Goal: Task Accomplishment & Management: Use online tool/utility

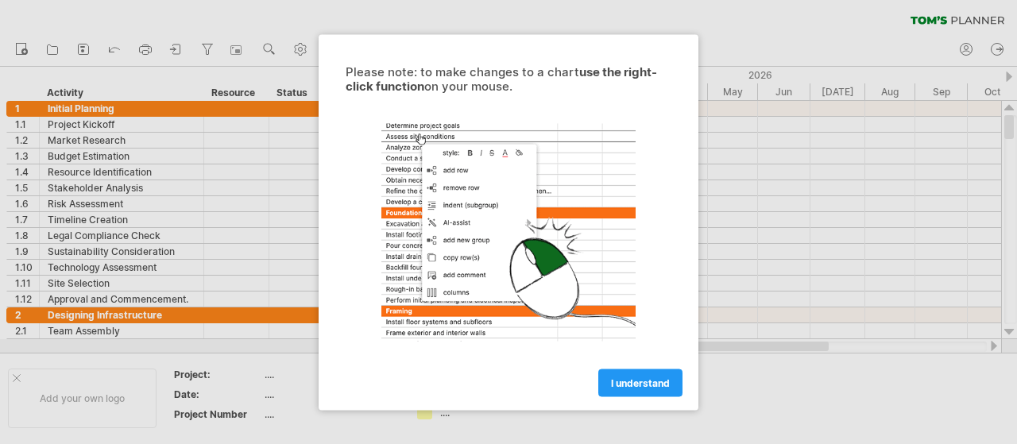
click at [639, 387] on span "I understand" at bounding box center [640, 383] width 59 height 12
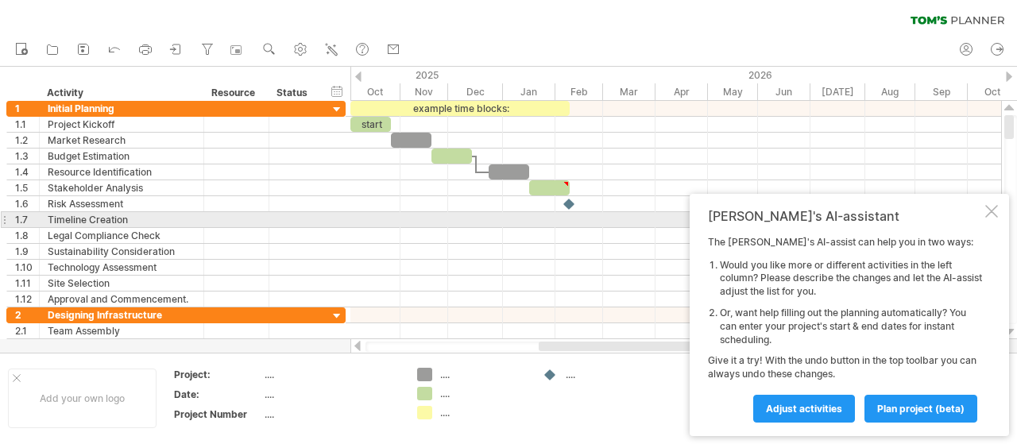
click at [992, 215] on div at bounding box center [992, 211] width 13 height 13
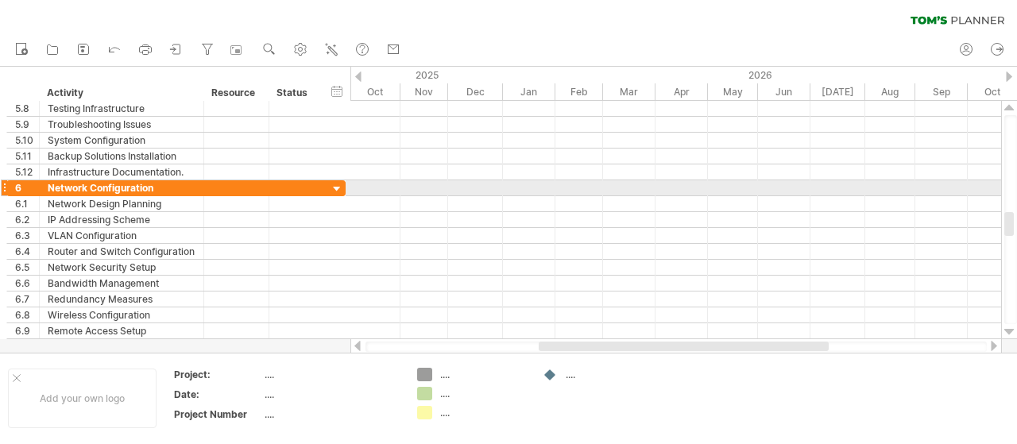
click at [377, 192] on div at bounding box center [676, 188] width 651 height 16
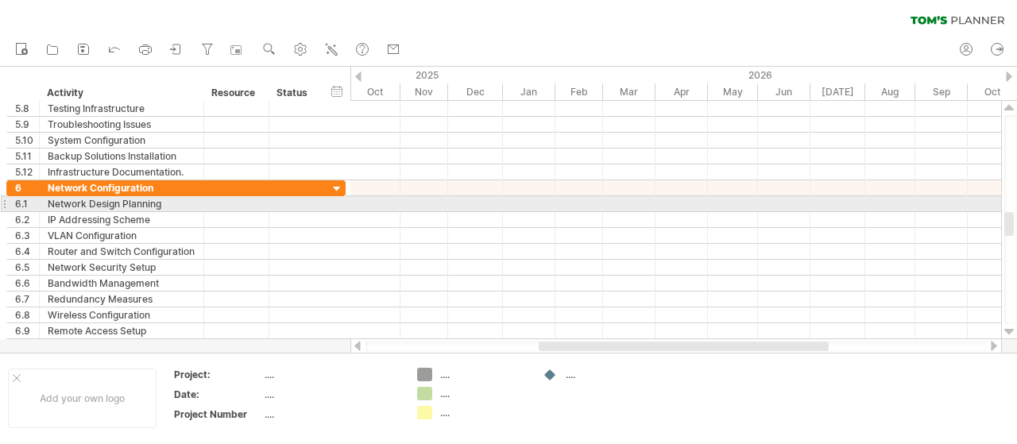
click at [362, 207] on div at bounding box center [676, 204] width 651 height 16
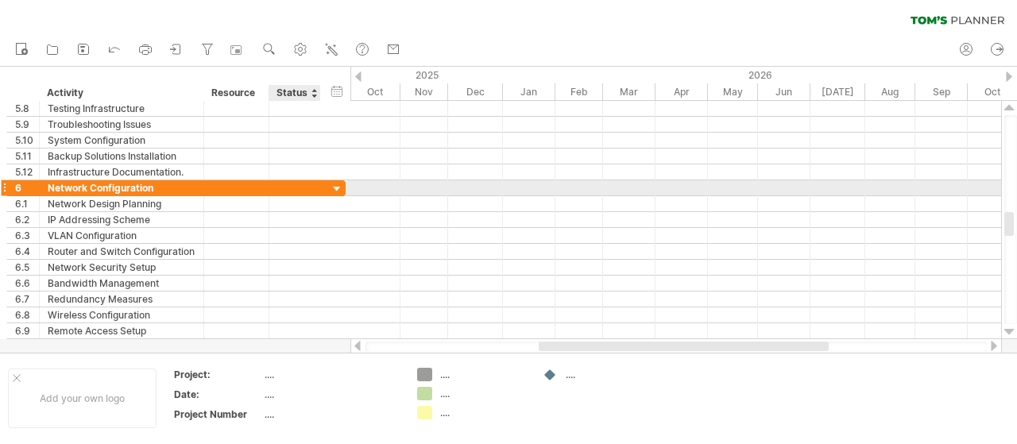
click at [334, 187] on div at bounding box center [337, 189] width 15 height 15
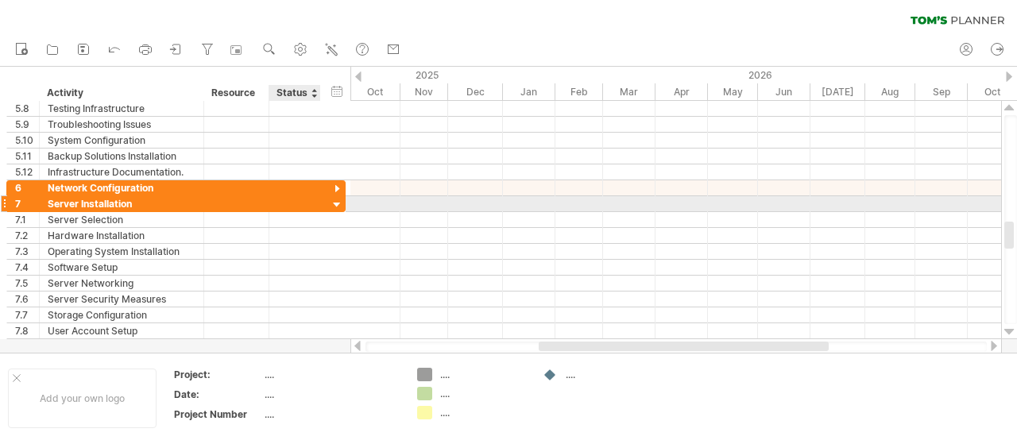
click at [331, 204] on div at bounding box center [337, 205] width 15 height 15
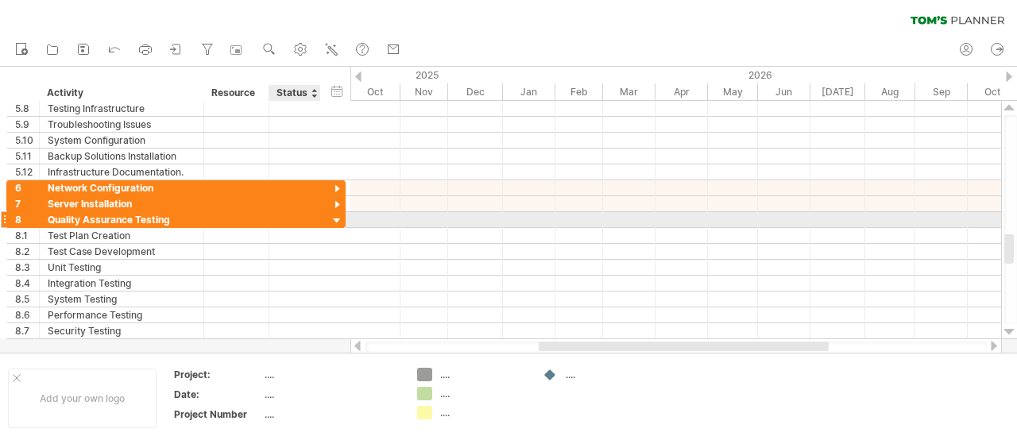
click at [331, 214] on div at bounding box center [337, 221] width 15 height 15
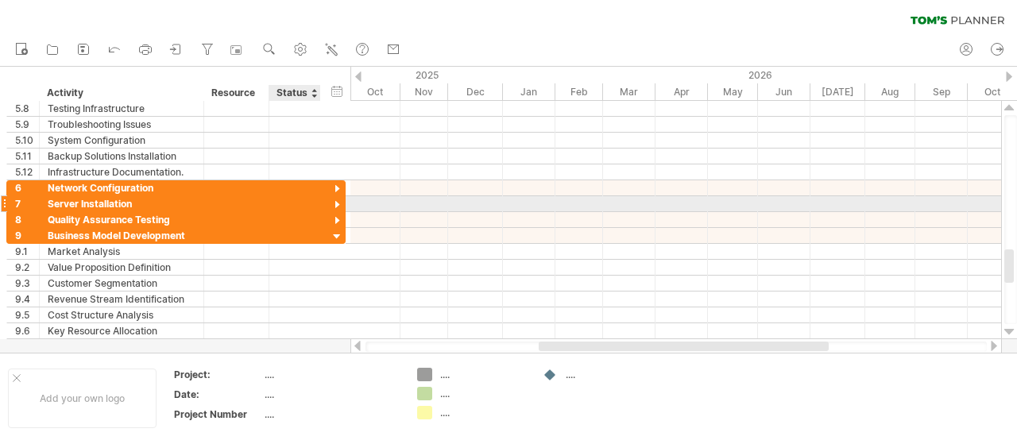
click at [332, 200] on div at bounding box center [337, 205] width 15 height 15
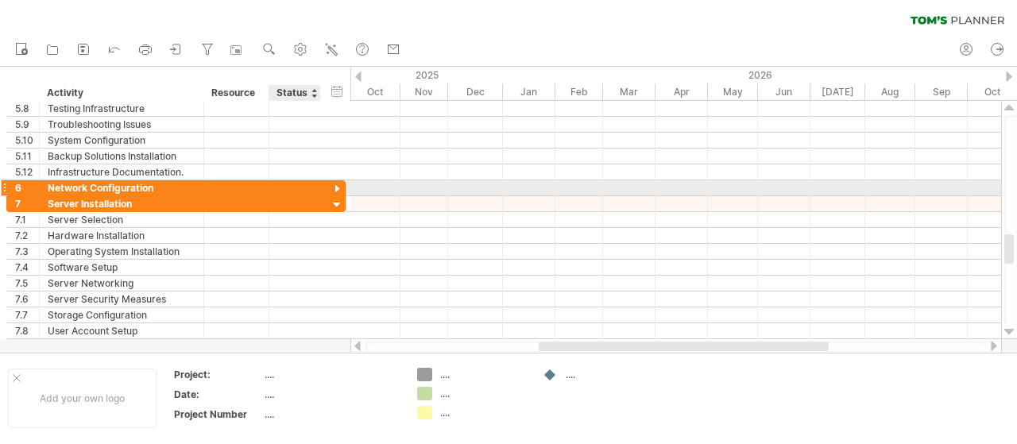
click at [333, 187] on div at bounding box center [337, 189] width 15 height 15
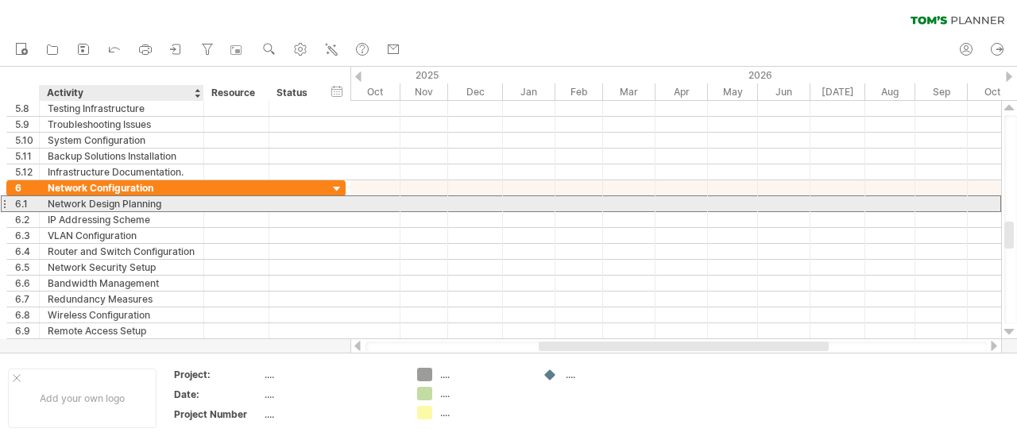
click at [172, 201] on div "Network Design Planning" at bounding box center [122, 203] width 148 height 15
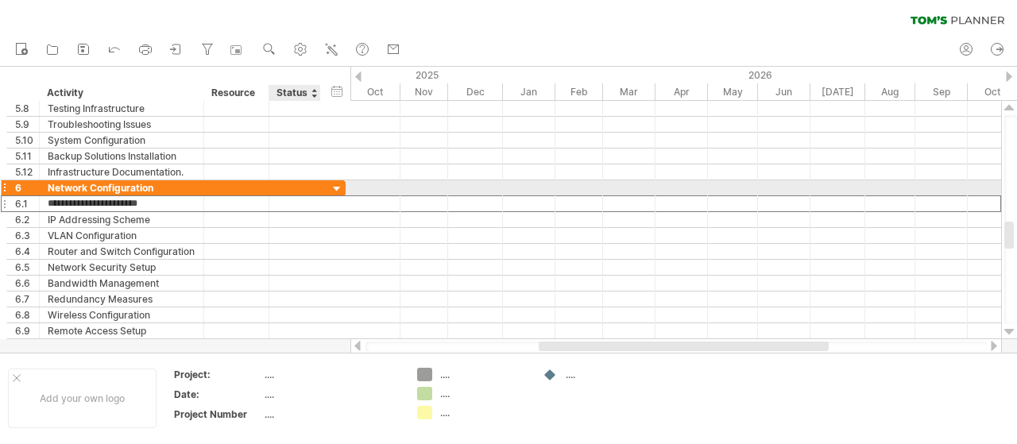
click at [278, 187] on div at bounding box center [294, 187] width 35 height 15
click at [340, 188] on div at bounding box center [337, 189] width 15 height 15
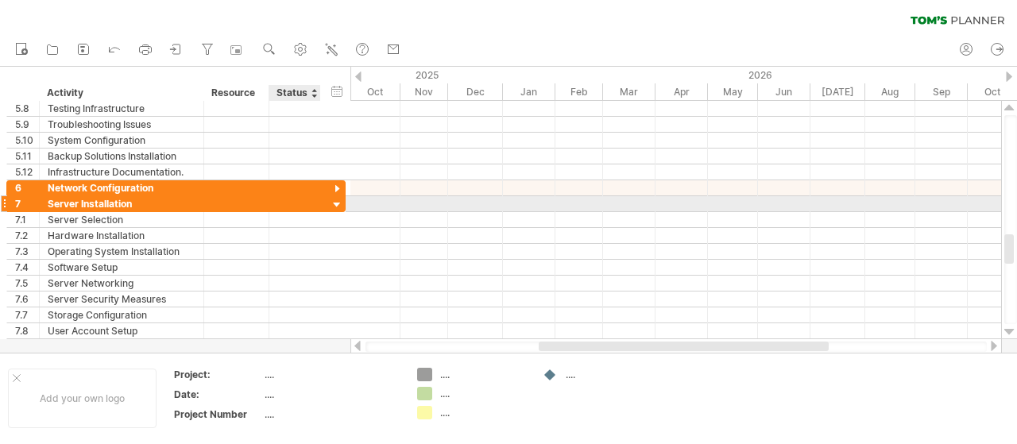
click at [335, 201] on div at bounding box center [337, 205] width 15 height 15
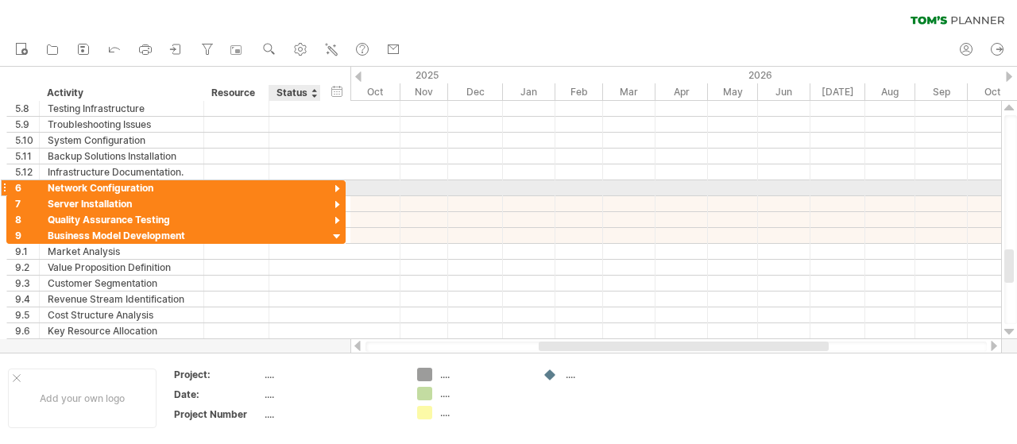
click at [336, 188] on div at bounding box center [337, 189] width 15 height 15
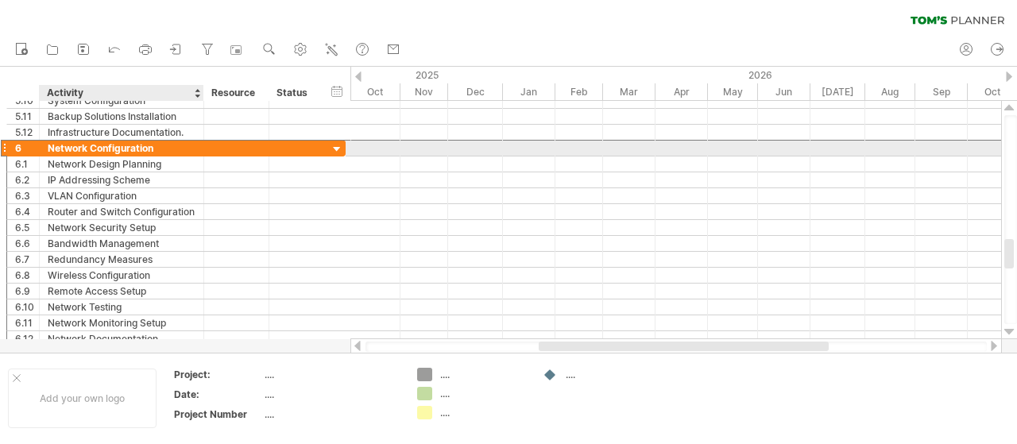
click at [76, 147] on div "Network Configuration" at bounding box center [122, 148] width 148 height 15
click at [332, 148] on div at bounding box center [337, 149] width 15 height 15
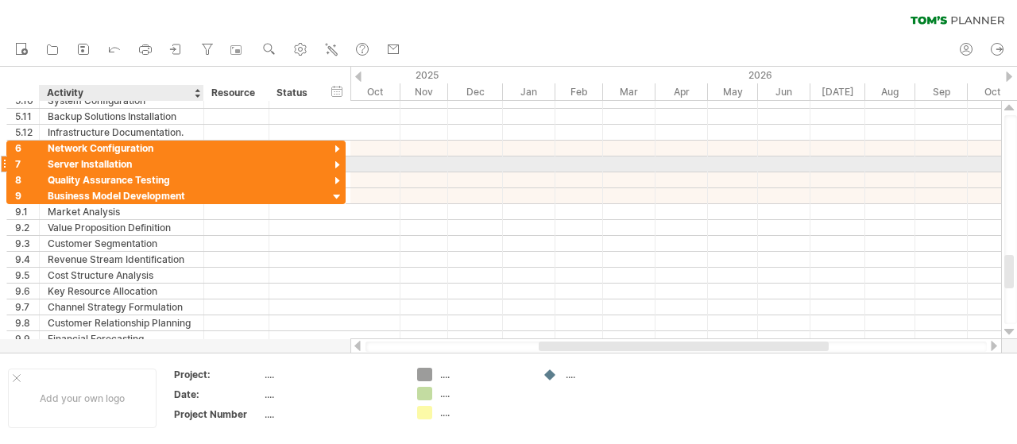
click at [81, 161] on div "Server Installation" at bounding box center [122, 164] width 148 height 15
click at [337, 161] on div at bounding box center [337, 165] width 15 height 15
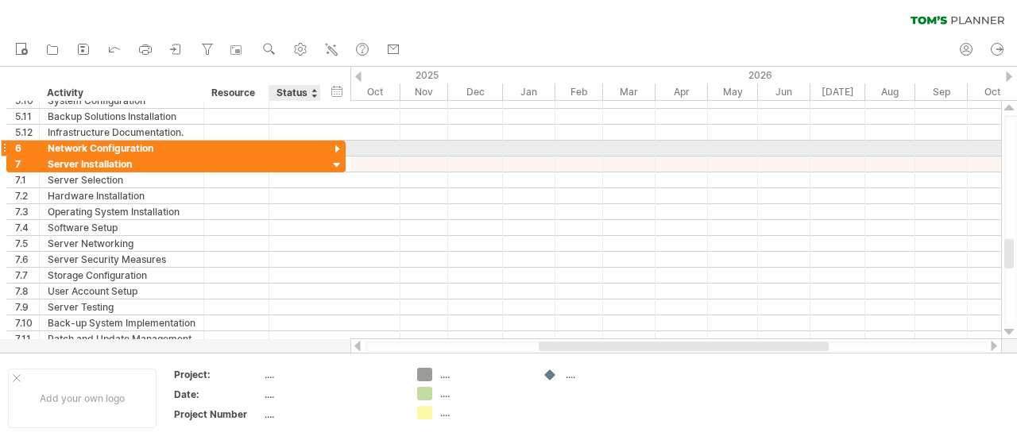
click at [337, 146] on div at bounding box center [337, 149] width 15 height 15
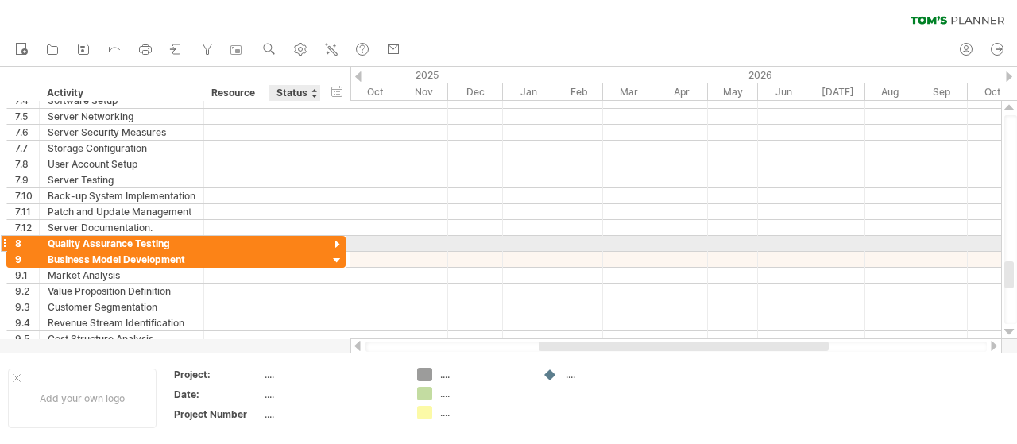
click at [336, 242] on div at bounding box center [337, 245] width 15 height 15
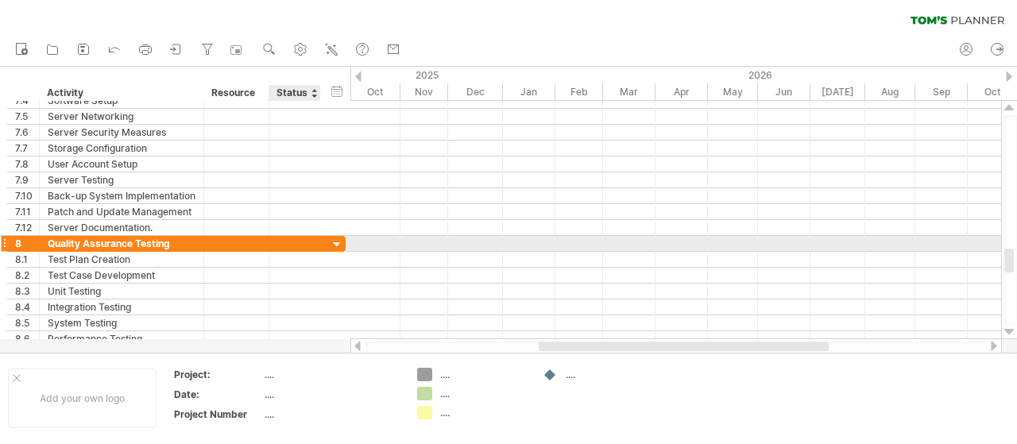
click at [336, 242] on div at bounding box center [337, 245] width 15 height 15
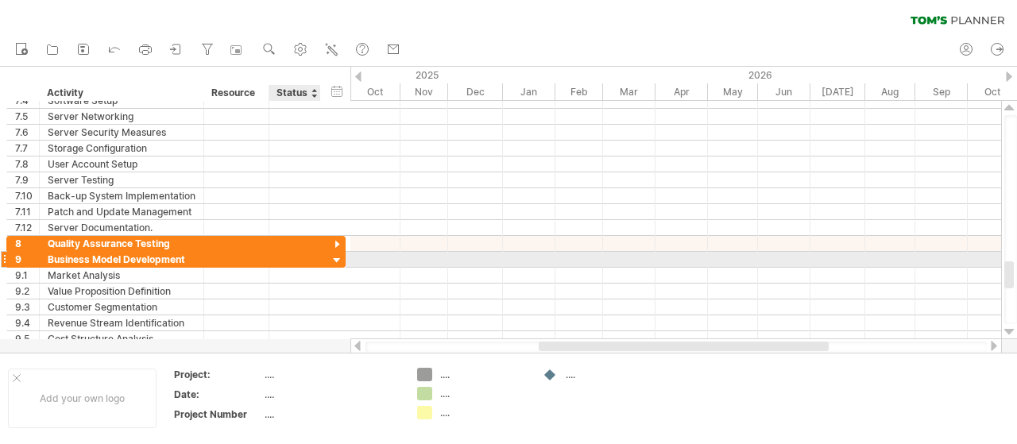
click at [335, 258] on div at bounding box center [337, 261] width 15 height 15
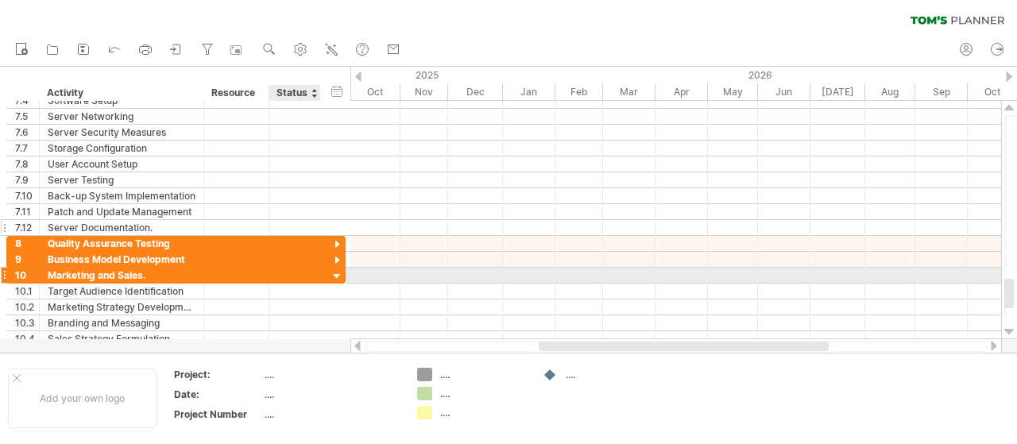
click at [335, 273] on div at bounding box center [337, 276] width 15 height 15
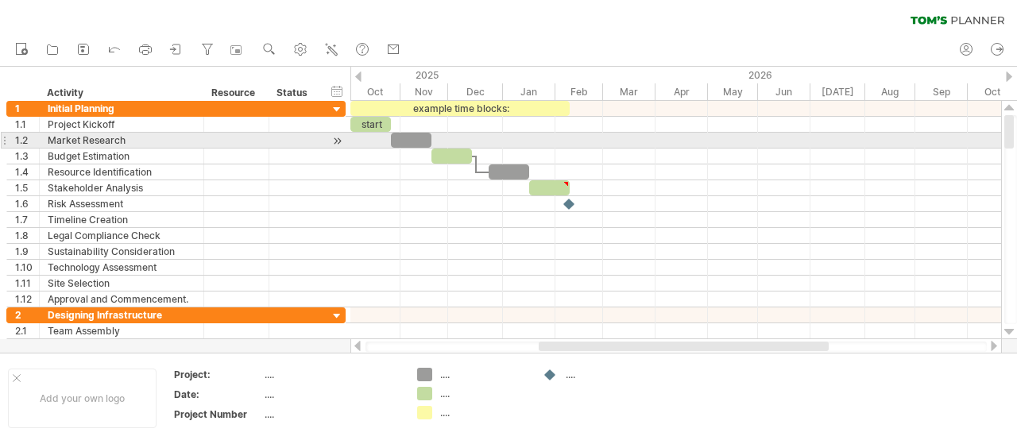
click at [363, 141] on div at bounding box center [676, 141] width 651 height 16
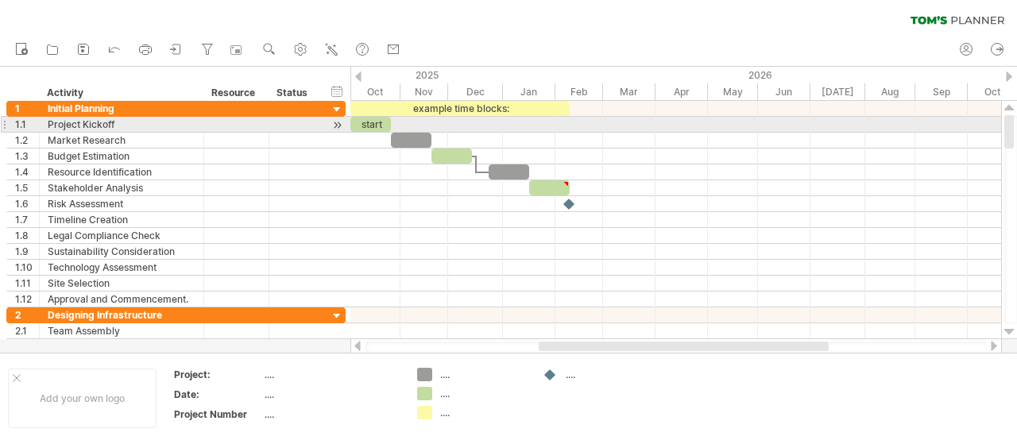
click at [364, 128] on div "start" at bounding box center [371, 124] width 41 height 15
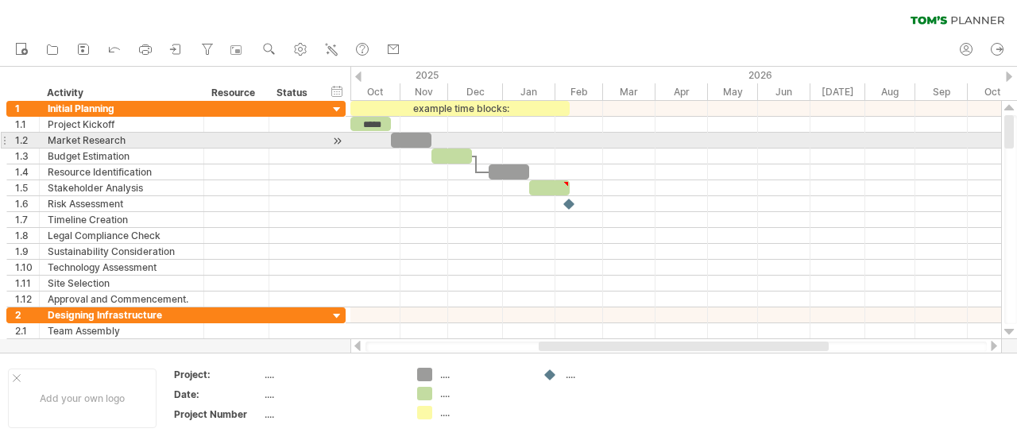
click at [367, 142] on div at bounding box center [676, 141] width 651 height 16
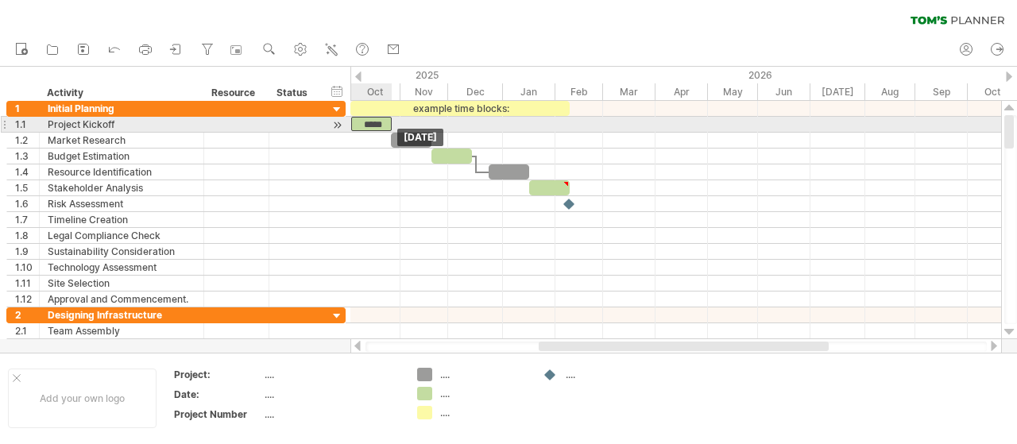
click at [369, 129] on div "example time blocks: ***** [DATE] [DATE]" at bounding box center [676, 220] width 651 height 238
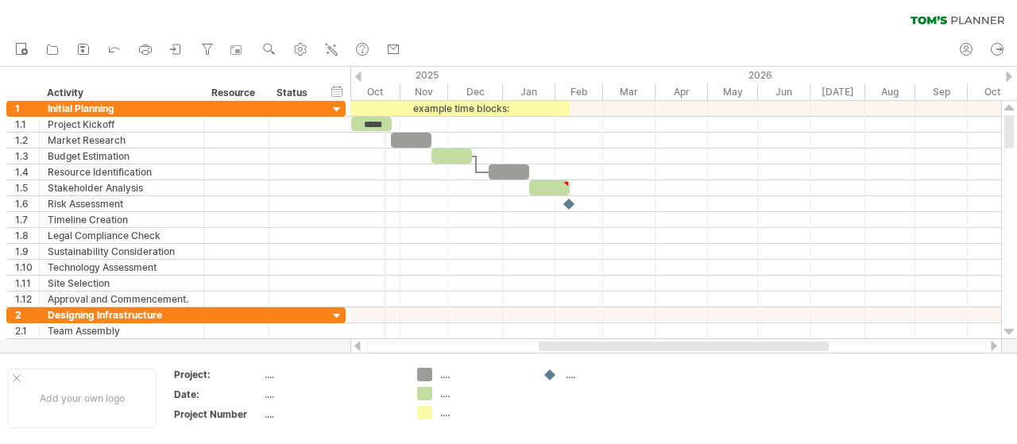
click at [384, 94] on div "Oct" at bounding box center [373, 91] width 55 height 17
click at [374, 90] on div "Oct" at bounding box center [373, 91] width 55 height 17
click at [427, 93] on div "Nov" at bounding box center [425, 91] width 48 height 17
click at [471, 94] on div "Dec" at bounding box center [475, 91] width 55 height 17
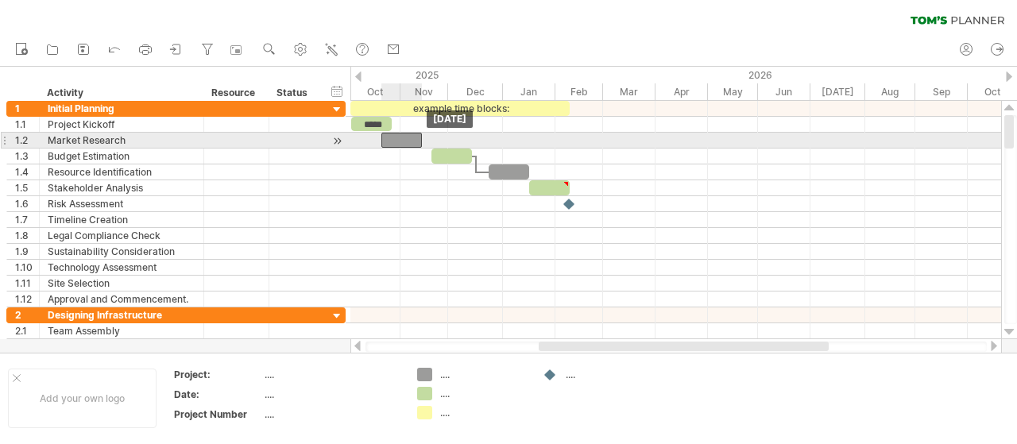
drag, startPoint x: 405, startPoint y: 141, endPoint x: 396, endPoint y: 138, distance: 10.3
click at [396, 138] on div at bounding box center [402, 140] width 41 height 15
click at [409, 140] on div at bounding box center [402, 140] width 41 height 15
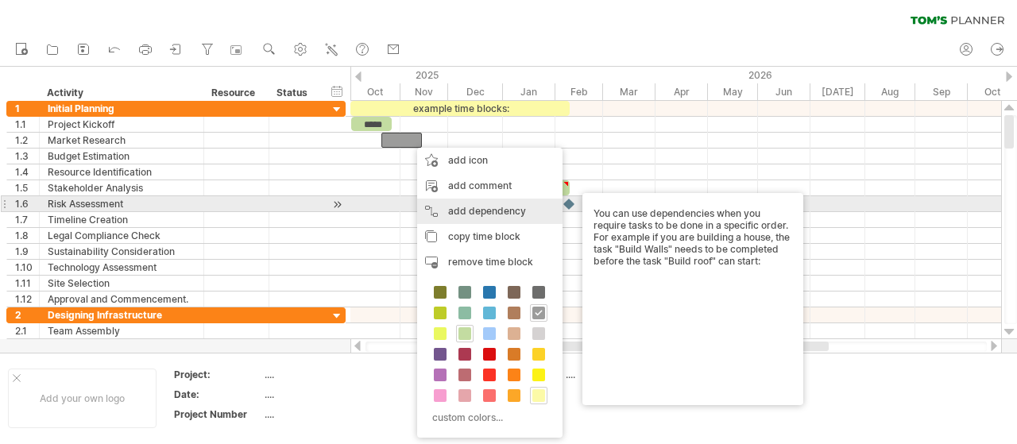
click at [455, 212] on div "add dependency You can use dependencies when you require tasks to be done in a …" at bounding box center [489, 211] width 145 height 25
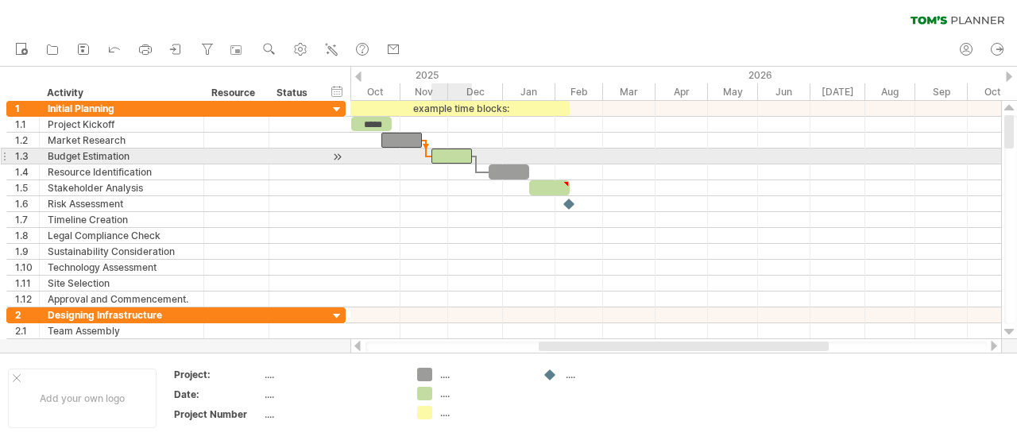
click at [441, 156] on div at bounding box center [452, 156] width 41 height 15
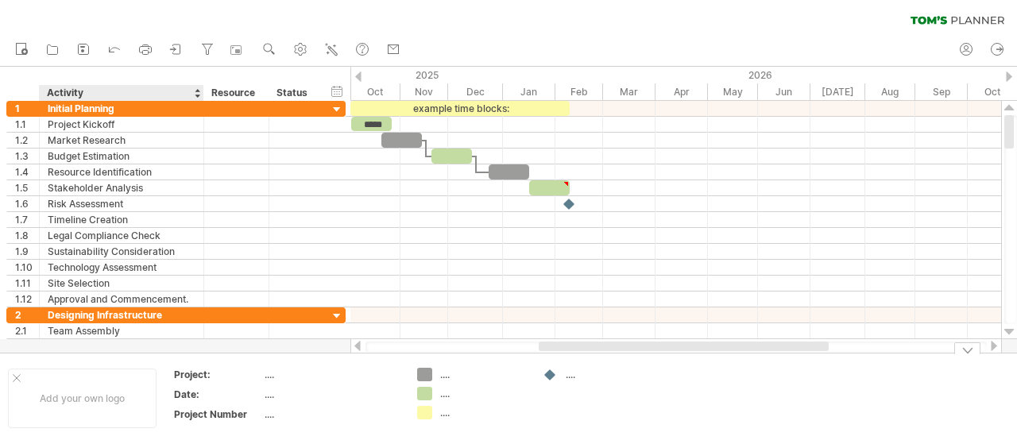
click at [202, 374] on div "Project:" at bounding box center [217, 375] width 87 height 14
click at [426, 414] on div "Trying to reach [DOMAIN_NAME] Connected again... 0% clear filter new 1" at bounding box center [508, 222] width 1017 height 444
click at [421, 395] on div "Trying to reach [DOMAIN_NAME] Connected again... 0% clear filter new 1" at bounding box center [508, 222] width 1017 height 444
click at [421, 373] on div "Trying to reach [DOMAIN_NAME] Connected again... 0% clear filter new 1" at bounding box center [508, 222] width 1017 height 444
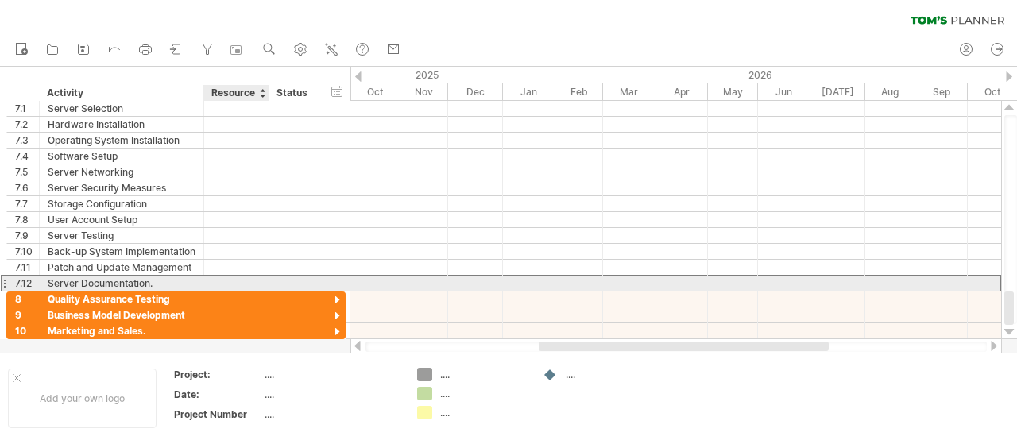
click at [118, 277] on div "Server Documentation." at bounding box center [122, 283] width 148 height 15
click at [167, 280] on input "**********" at bounding box center [122, 283] width 148 height 15
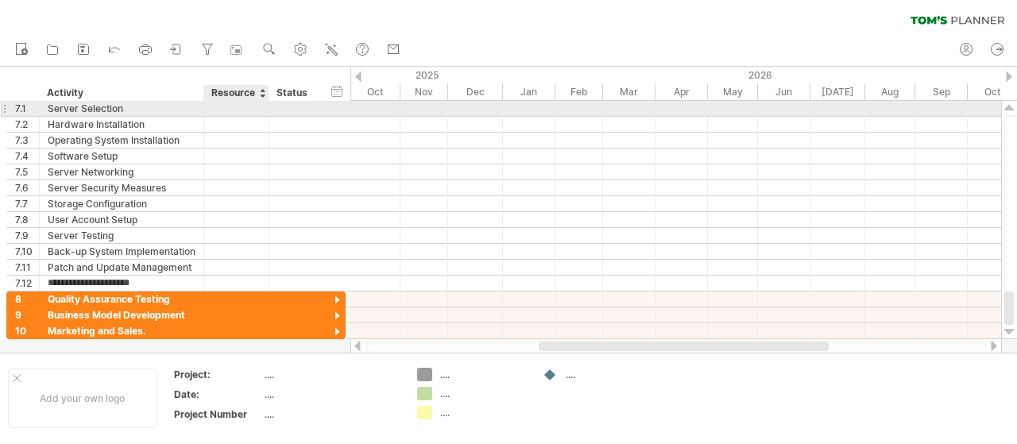
click at [242, 106] on div at bounding box center [236, 108] width 48 height 15
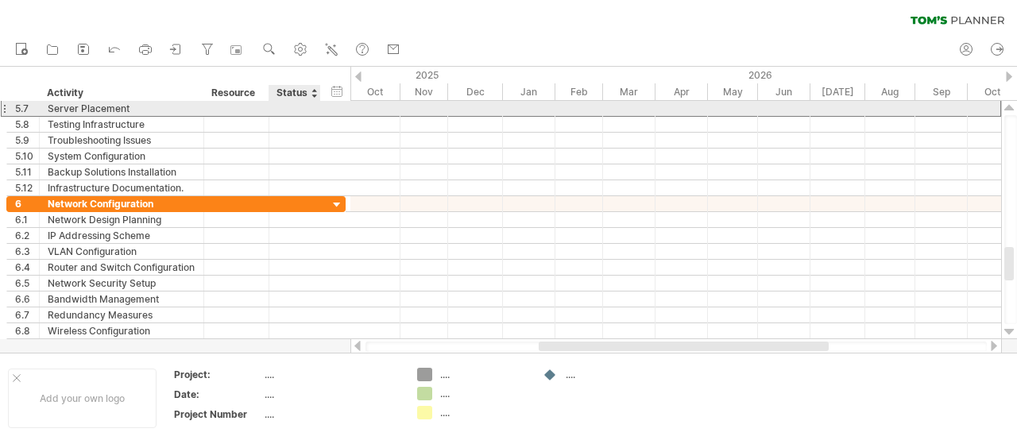
click at [303, 108] on div at bounding box center [294, 108] width 35 height 15
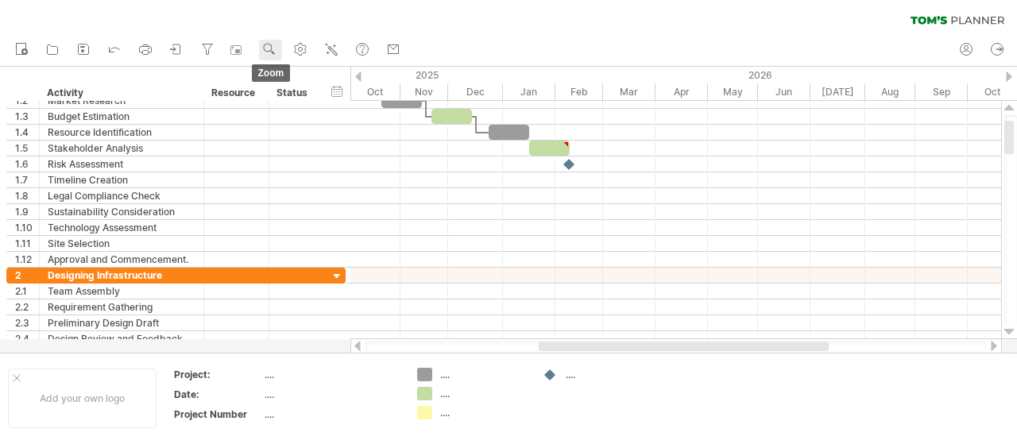
click at [273, 47] on use at bounding box center [270, 49] width 16 height 16
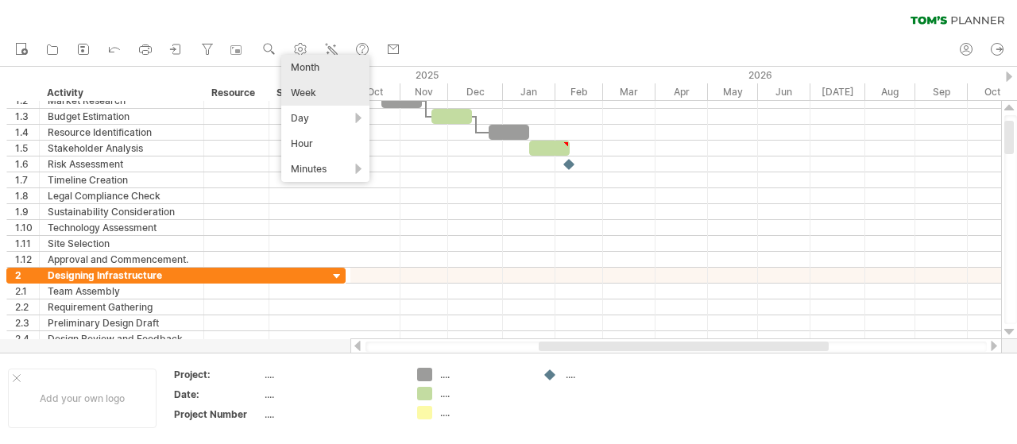
click at [308, 98] on div "Week" at bounding box center [325, 92] width 88 height 25
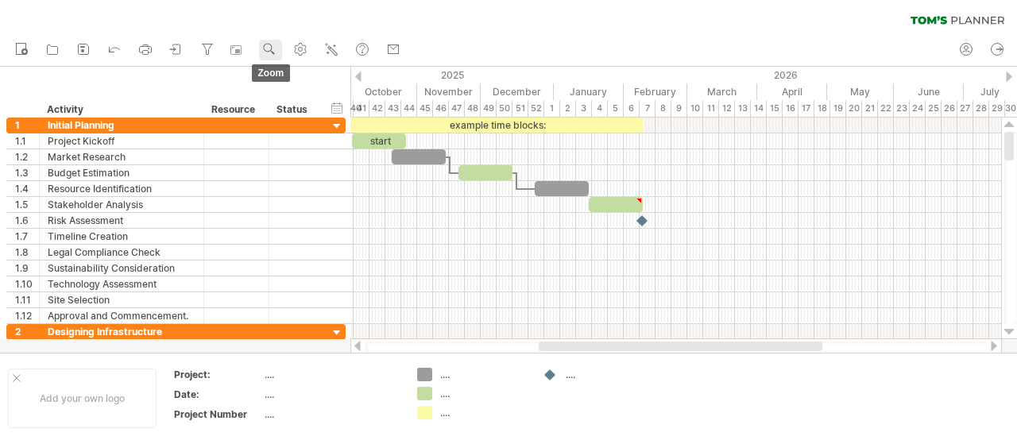
click at [271, 51] on circle at bounding box center [267, 47] width 11 height 11
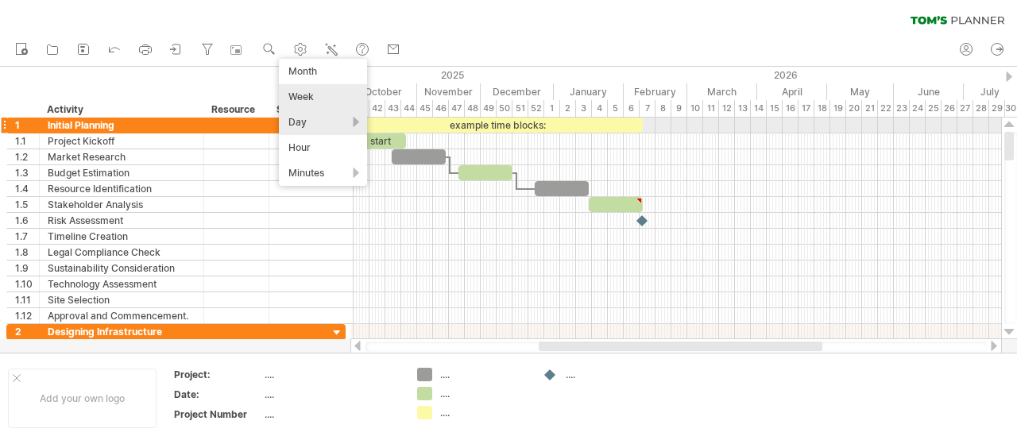
click at [296, 128] on div "Day" at bounding box center [323, 122] width 88 height 25
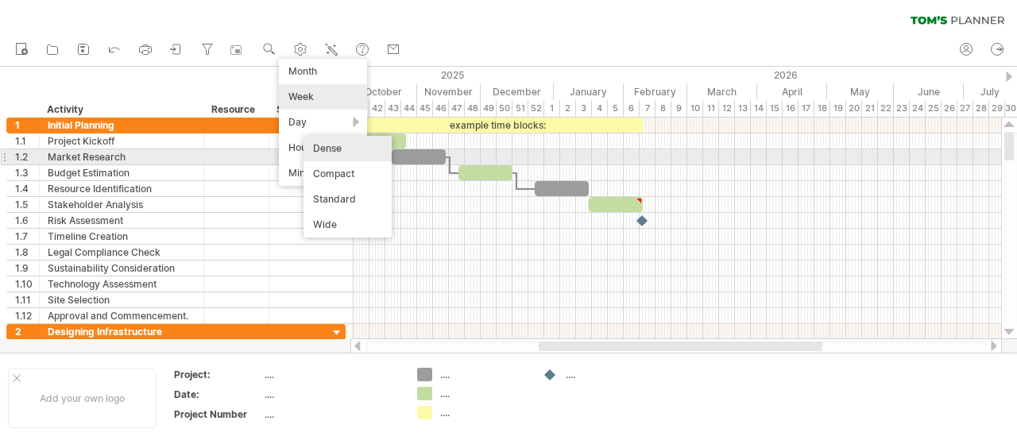
click at [329, 154] on div "Dense" at bounding box center [348, 148] width 88 height 25
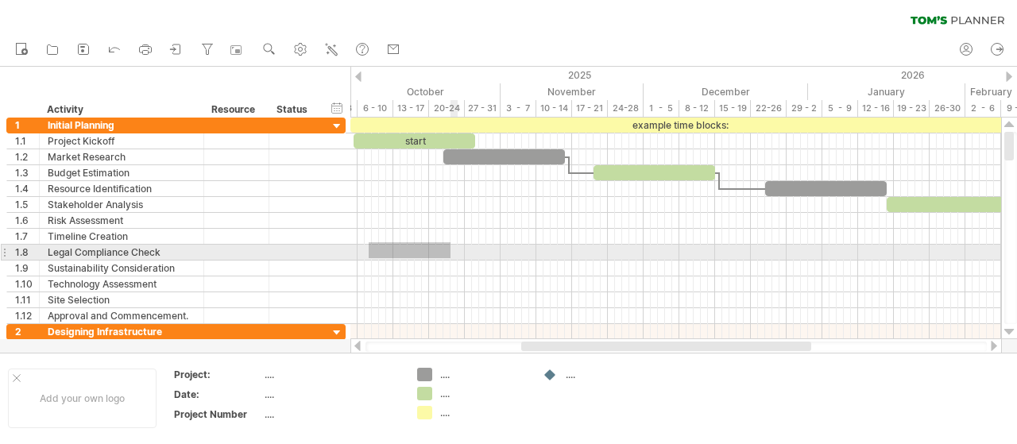
drag, startPoint x: 369, startPoint y: 242, endPoint x: 451, endPoint y: 258, distance: 83.4
click at [451, 258] on div at bounding box center [676, 221] width 651 height 207
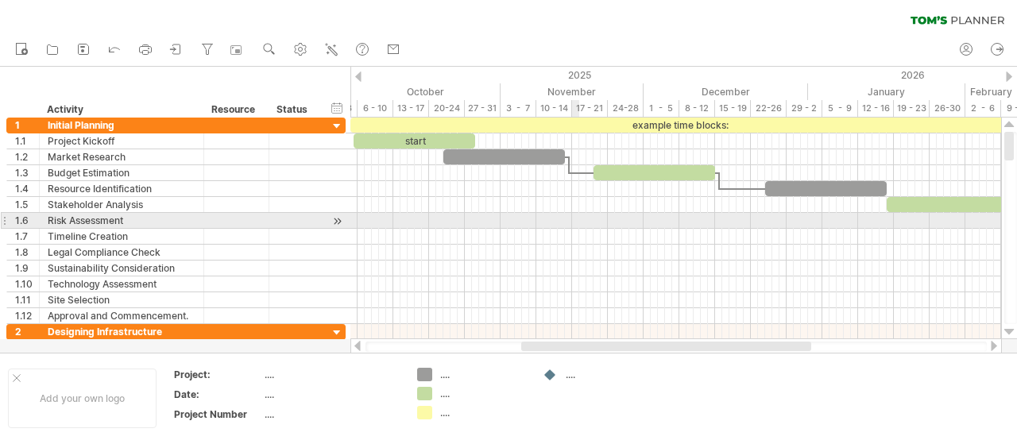
click at [572, 219] on div at bounding box center [676, 221] width 651 height 16
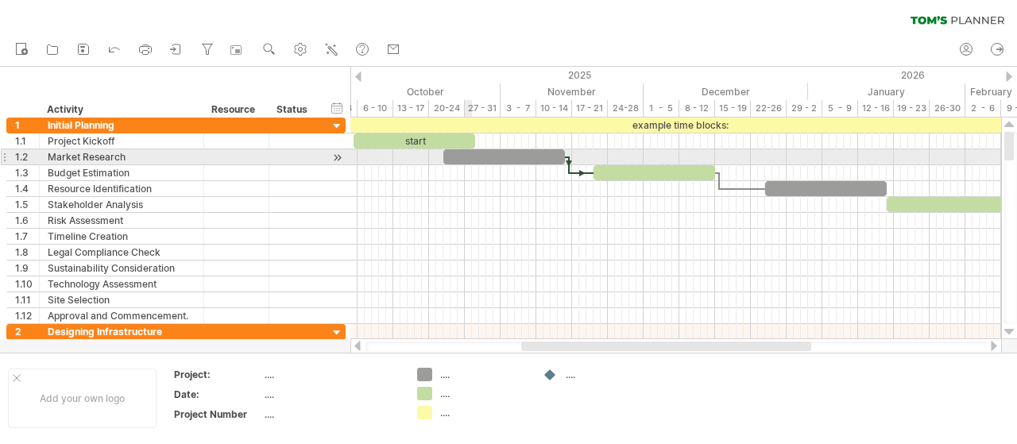
click at [470, 160] on div at bounding box center [505, 156] width 122 height 15
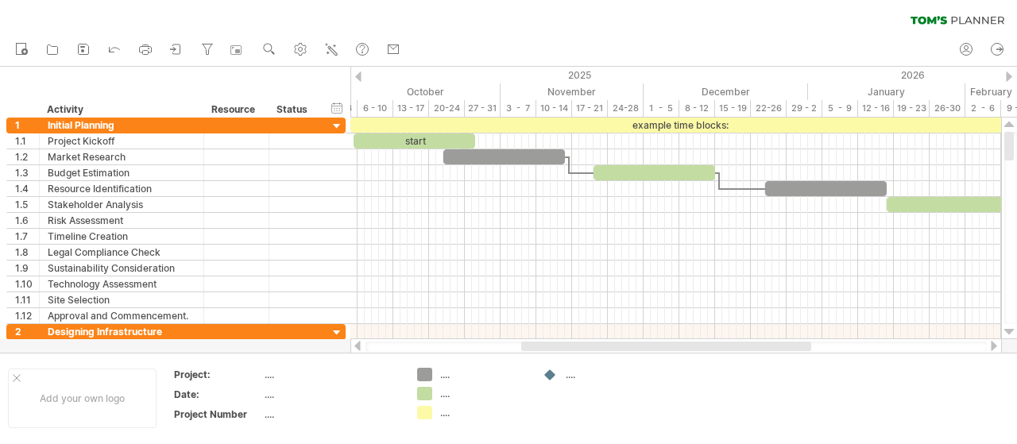
click at [243, 80] on div "hide start/end/duration show start/end/duration ******** Activity ******** Reso…" at bounding box center [175, 92] width 351 height 51
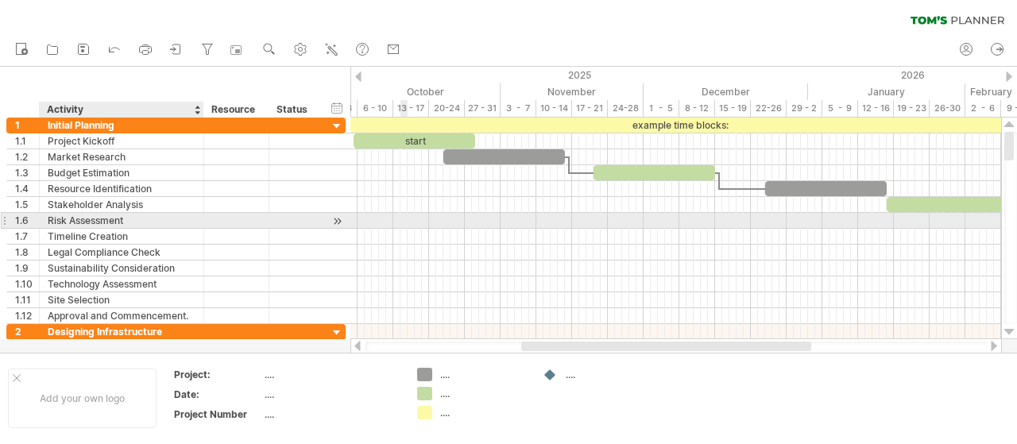
click at [401, 222] on div at bounding box center [676, 221] width 651 height 16
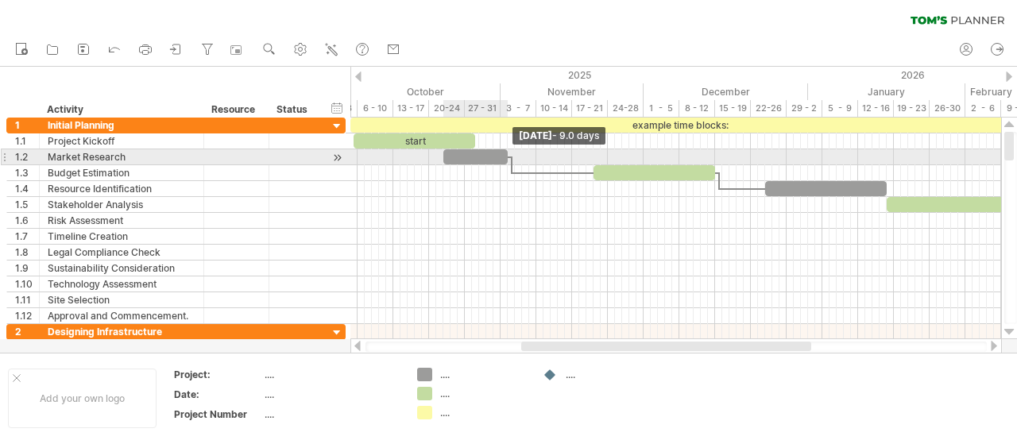
drag, startPoint x: 564, startPoint y: 158, endPoint x: 506, endPoint y: 157, distance: 58.0
click at [506, 157] on span at bounding box center [508, 156] width 6 height 15
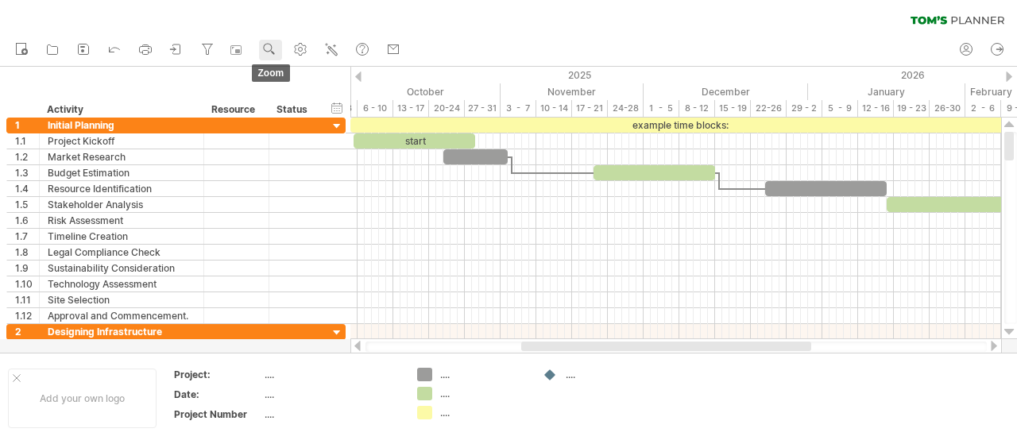
click at [267, 48] on use at bounding box center [270, 49] width 16 height 16
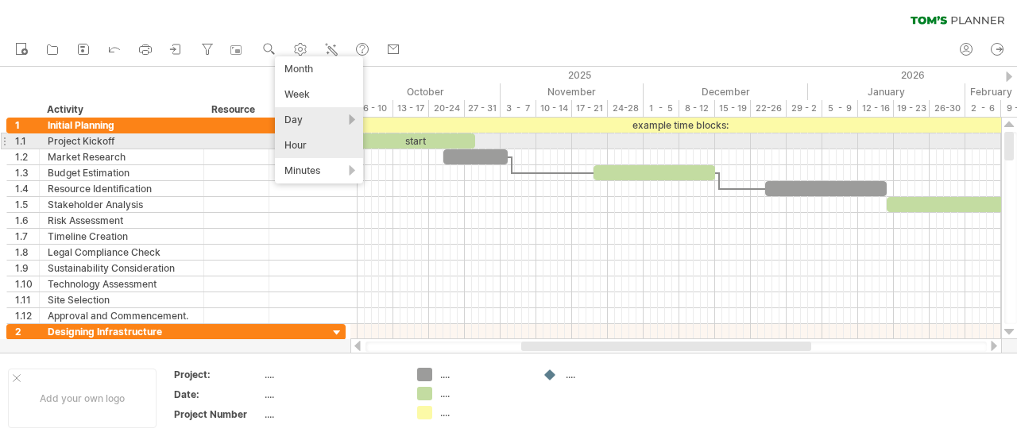
click at [294, 146] on div "Hour" at bounding box center [319, 145] width 88 height 25
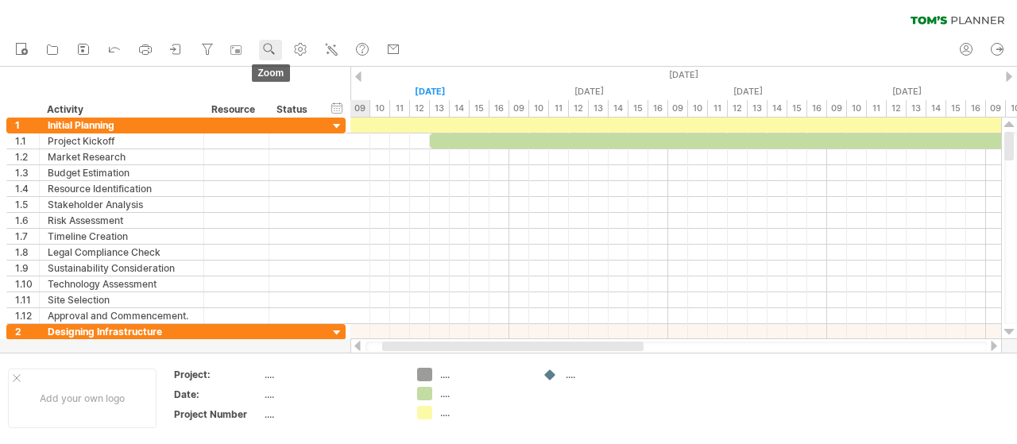
click at [267, 51] on circle at bounding box center [267, 47] width 11 height 11
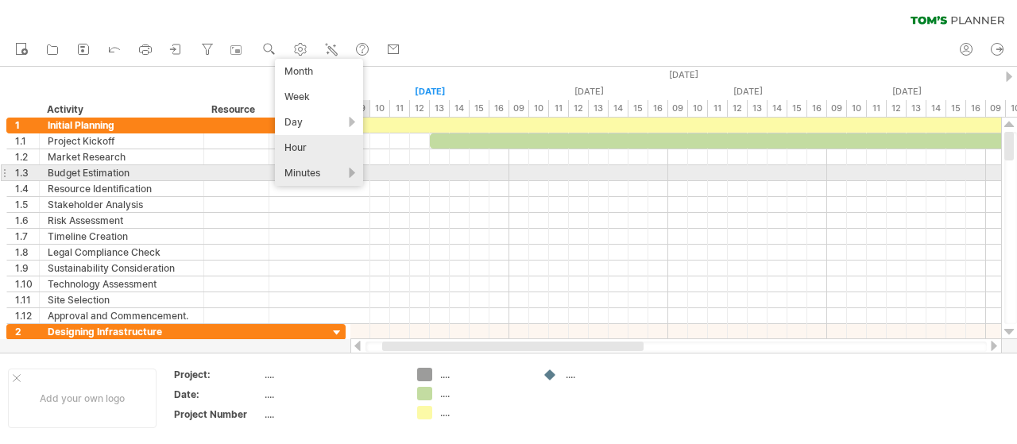
click at [298, 175] on div "Minutes" at bounding box center [319, 173] width 88 height 25
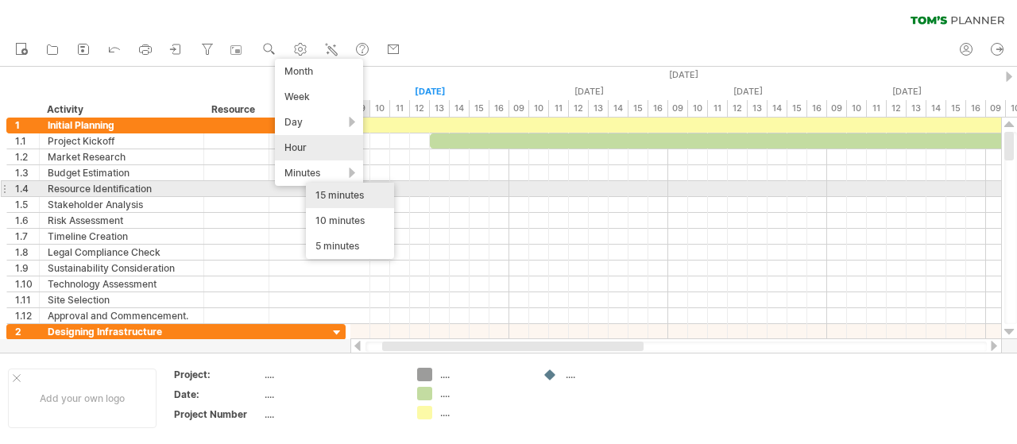
click at [327, 192] on div "15 minutes" at bounding box center [350, 195] width 88 height 25
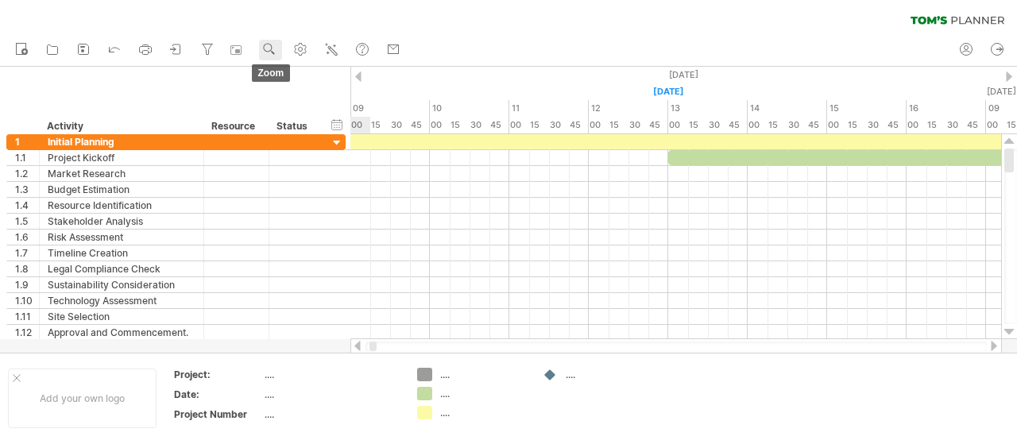
click at [272, 54] on use at bounding box center [270, 49] width 16 height 16
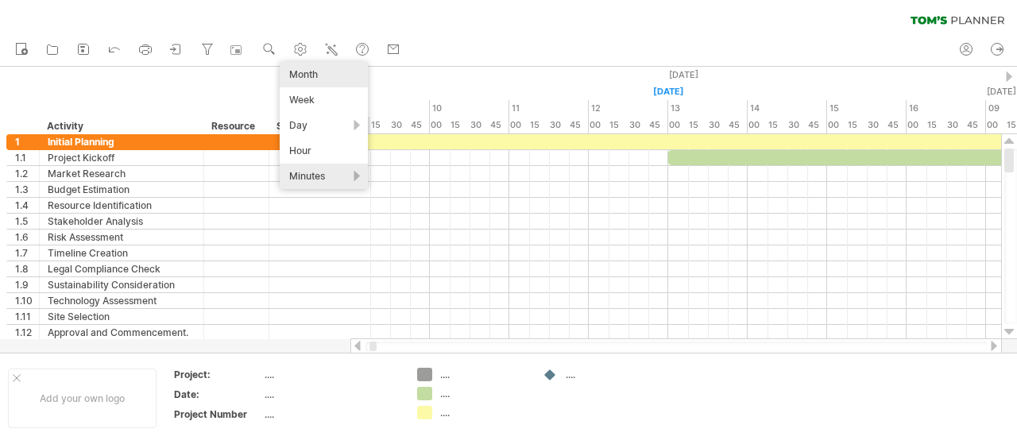
click at [306, 79] on div "Month" at bounding box center [324, 74] width 88 height 25
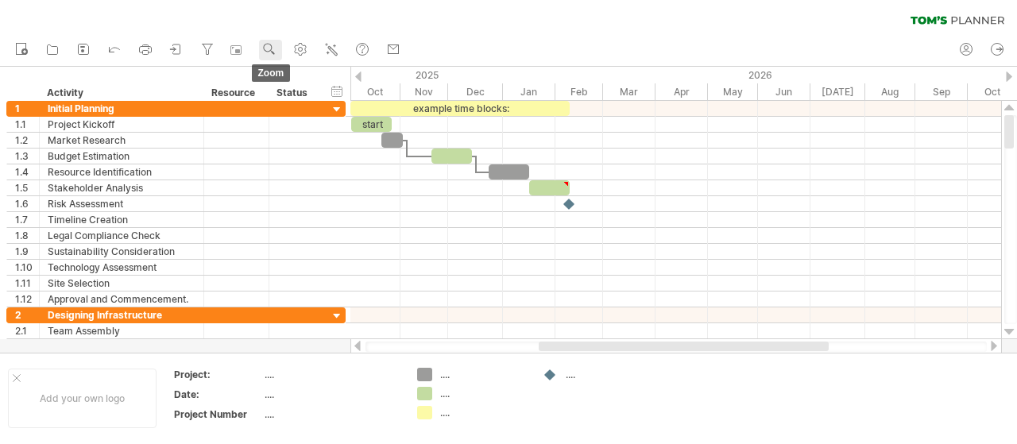
click at [270, 45] on use at bounding box center [270, 49] width 16 height 16
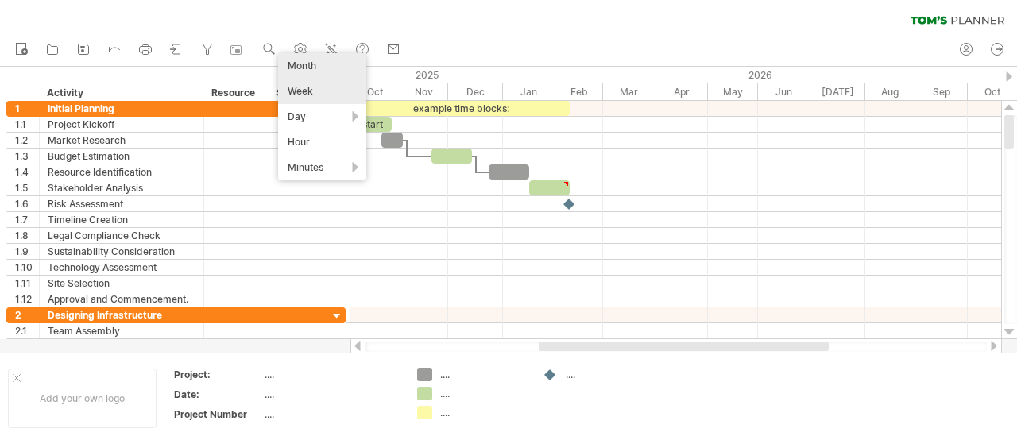
click at [300, 95] on div "Week" at bounding box center [322, 91] width 88 height 25
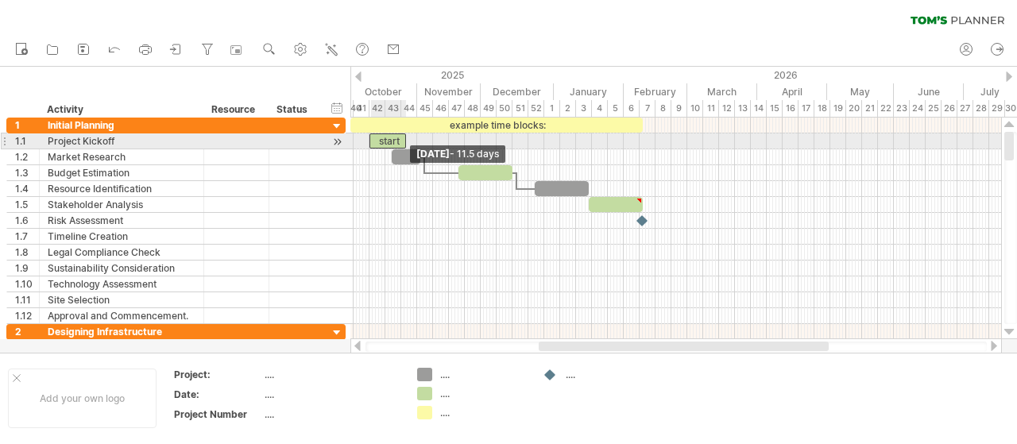
drag, startPoint x: 352, startPoint y: 141, endPoint x: 369, endPoint y: 142, distance: 16.8
click at [369, 142] on span at bounding box center [369, 141] width 6 height 15
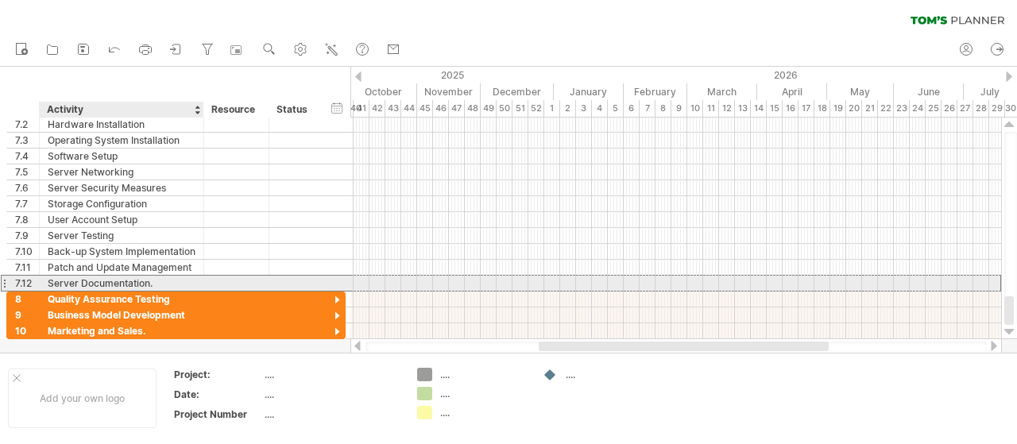
click at [76, 281] on div "Server Documentation." at bounding box center [122, 283] width 148 height 15
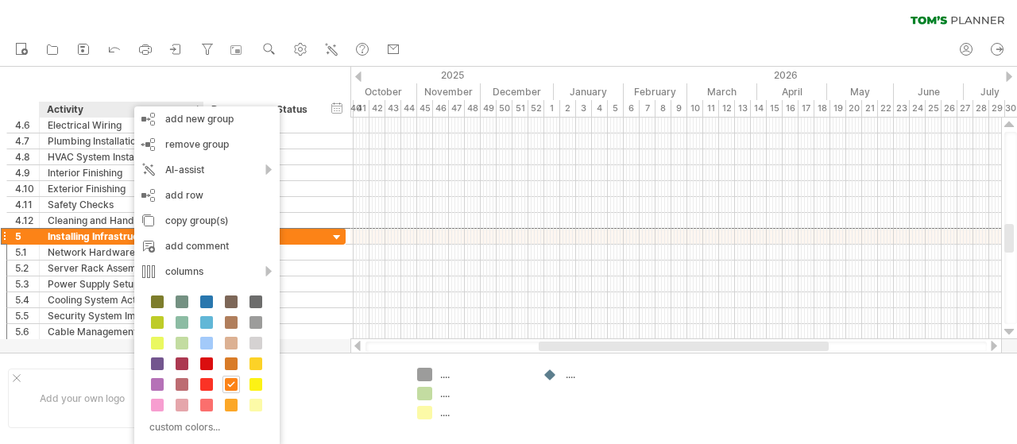
click at [17, 78] on div "hide start/end/duration show start/end/duration ******** Activity ******** Reso…" at bounding box center [175, 92] width 351 height 51
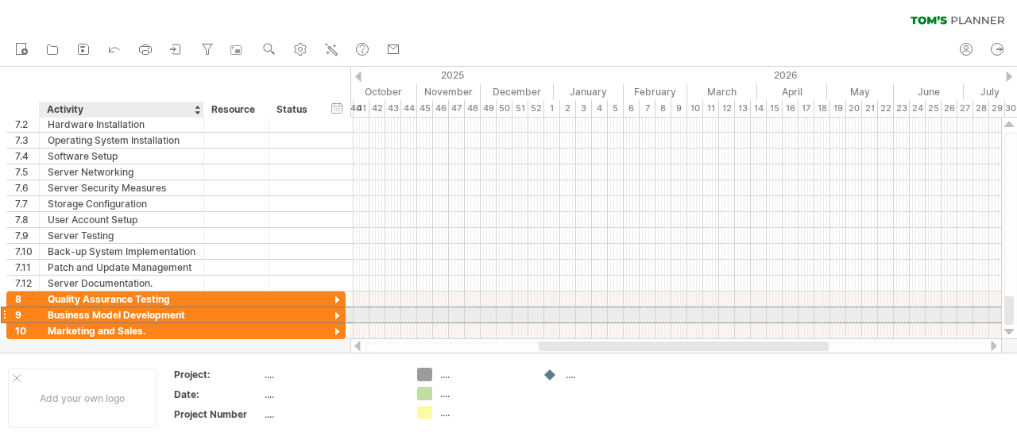
click at [138, 317] on div "Business Model Development" at bounding box center [122, 315] width 148 height 15
click at [338, 309] on div at bounding box center [337, 316] width 15 height 15
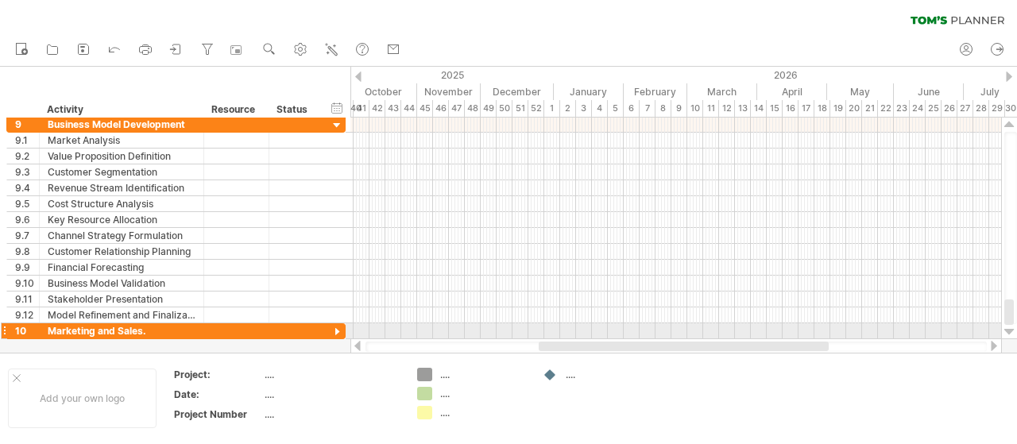
click at [337, 328] on div at bounding box center [337, 332] width 15 height 15
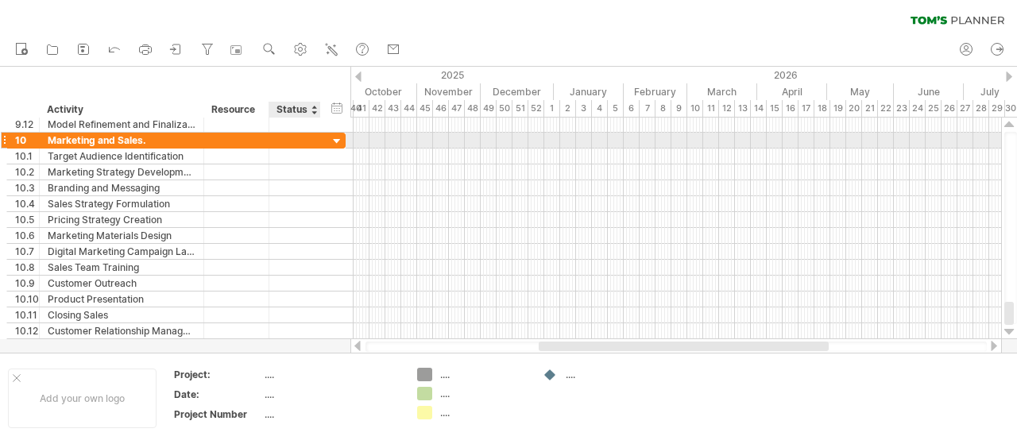
click at [338, 141] on div at bounding box center [337, 141] width 15 height 15
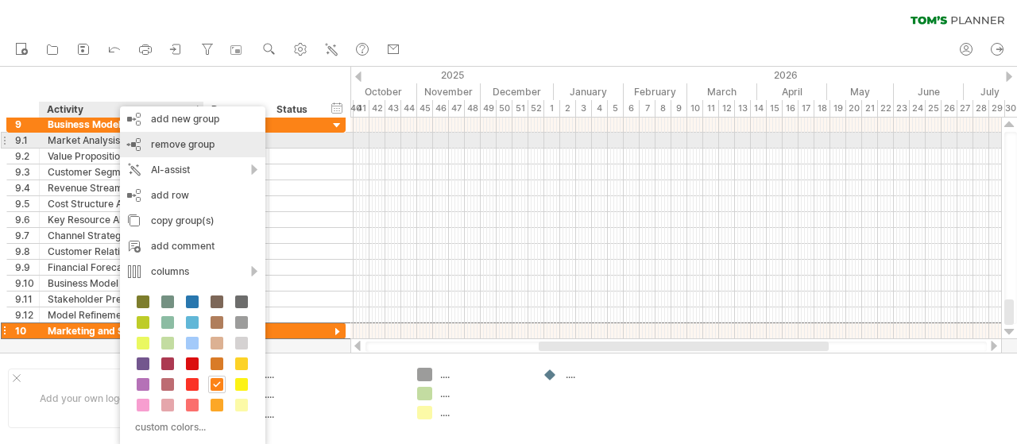
click at [216, 139] on div "remove group remove selected groups" at bounding box center [192, 144] width 145 height 25
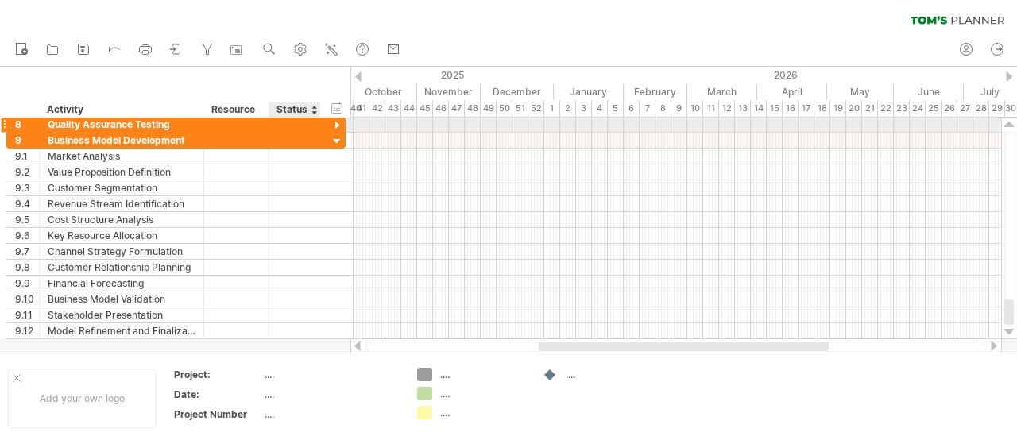
click at [337, 126] on div at bounding box center [337, 125] width 15 height 15
